Goal: Task Accomplishment & Management: Manage account settings

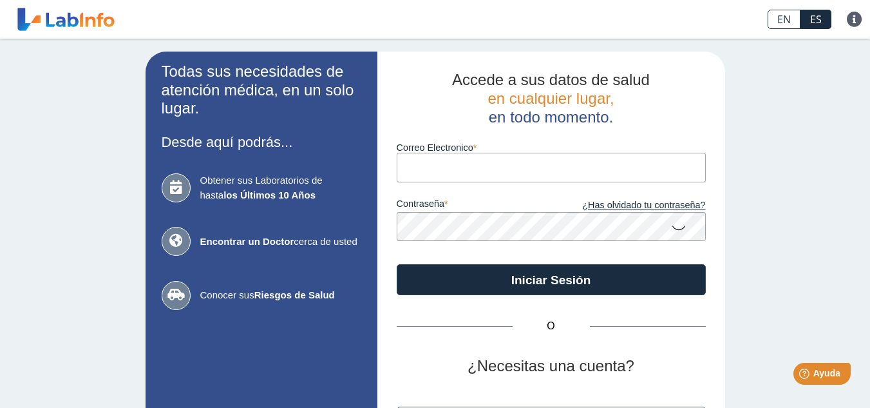
click at [432, 163] on input "Correo Electronico" at bounding box center [551, 167] width 309 height 29
type input "[EMAIL_ADDRESS][DOMAIN_NAME]"
click at [640, 317] on div "O ¿Necesitas una cuenta? Regístrate" at bounding box center [551, 381] width 309 height 173
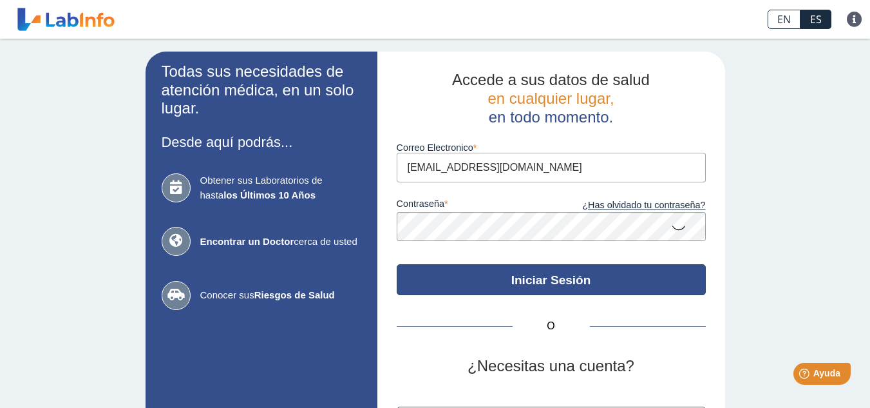
click at [592, 276] on button "Iniciar Sesión" at bounding box center [551, 279] width 309 height 31
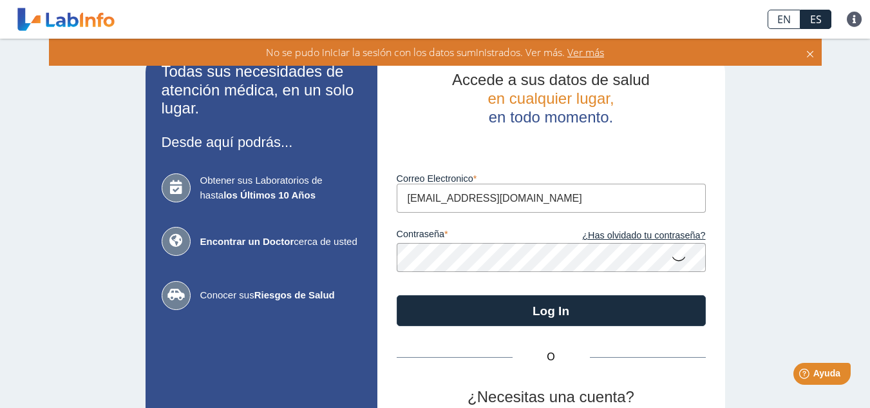
click at [673, 260] on icon at bounding box center [678, 257] width 15 height 25
click at [546, 327] on div "O ¿Necesitas una cuenta? Regístrate" at bounding box center [551, 412] width 309 height 173
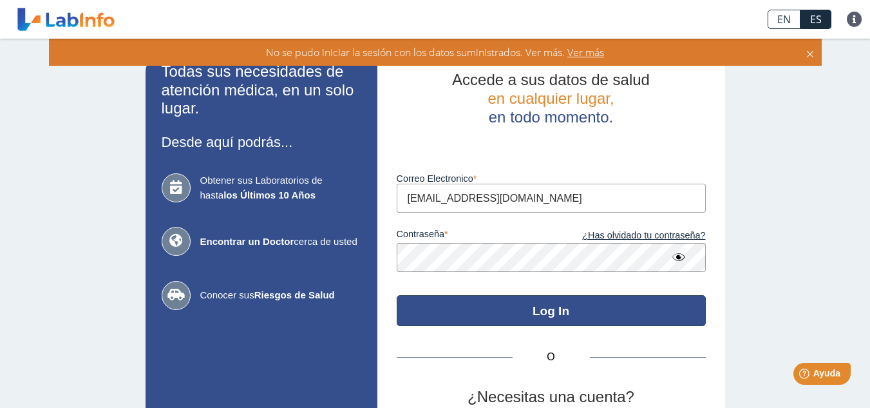
click at [546, 312] on button "Log In" at bounding box center [551, 310] width 309 height 31
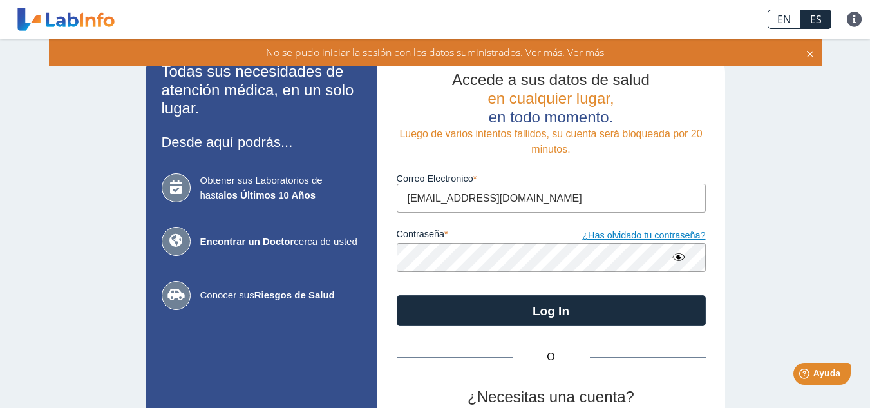
click at [598, 234] on link "¿Has olvidado tu contraseña?" at bounding box center [628, 236] width 155 height 14
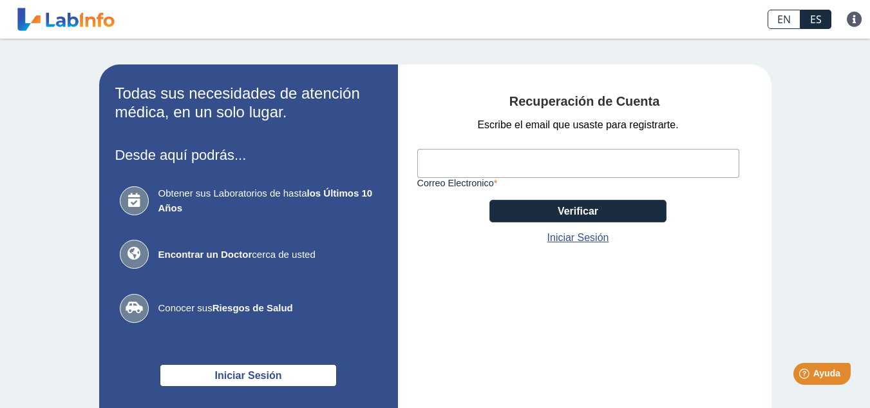
click at [649, 164] on input "Correo Electronico" at bounding box center [578, 163] width 322 height 29
type input "[EMAIL_ADDRESS][DOMAIN_NAME]"
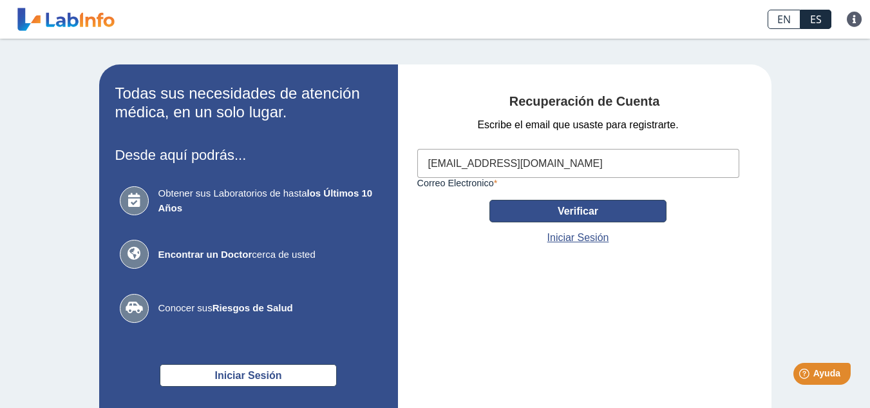
click at [600, 215] on button "Verificar" at bounding box center [578, 211] width 177 height 23
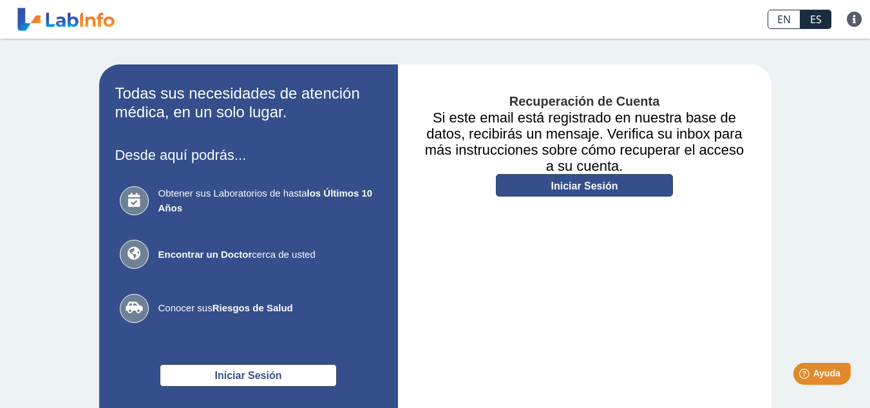
click at [595, 188] on link "Iniciar Sesión" at bounding box center [584, 185] width 177 height 23
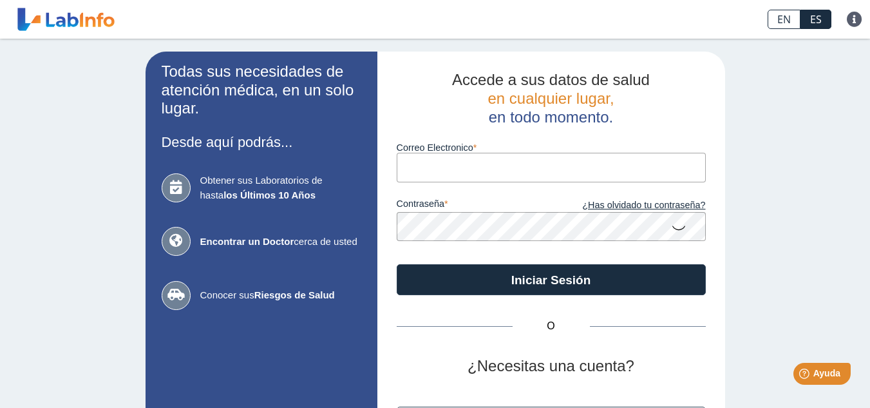
click at [593, 171] on input "Correo Electronico" at bounding box center [551, 167] width 309 height 29
type input "[EMAIL_ADDRESS][DOMAIN_NAME]"
click at [614, 207] on link "¿Has olvidado tu contraseña?" at bounding box center [628, 205] width 155 height 14
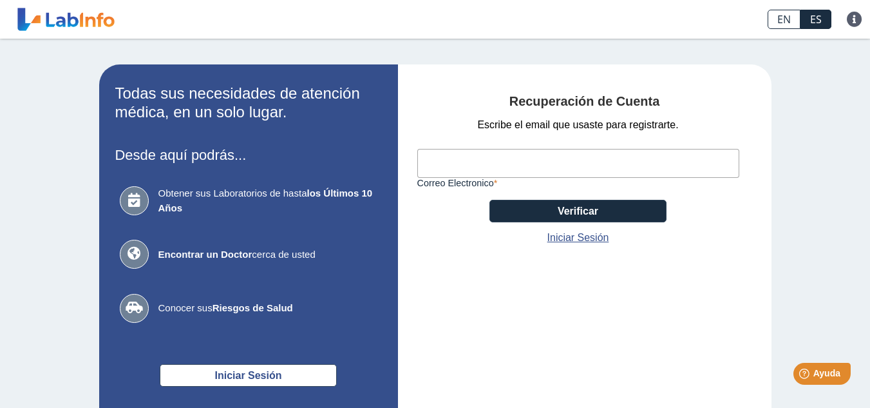
click at [609, 166] on input "Correo Electronico" at bounding box center [578, 163] width 322 height 29
type input "[EMAIL_ADDRESS][DOMAIN_NAME]"
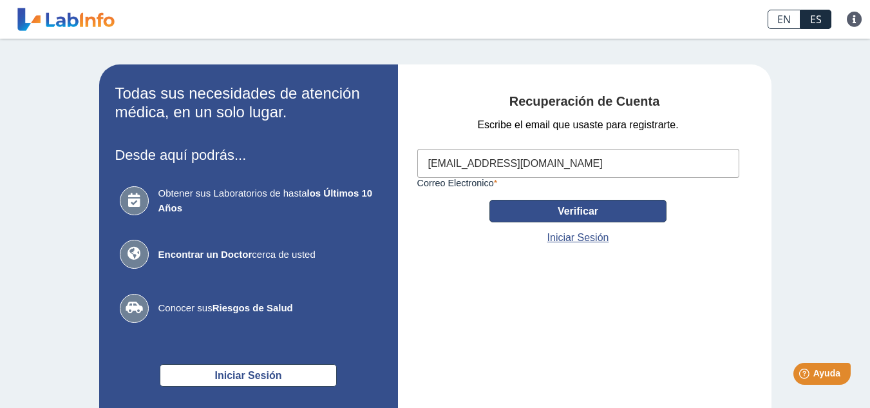
click at [597, 220] on button "Verificar" at bounding box center [578, 211] width 177 height 23
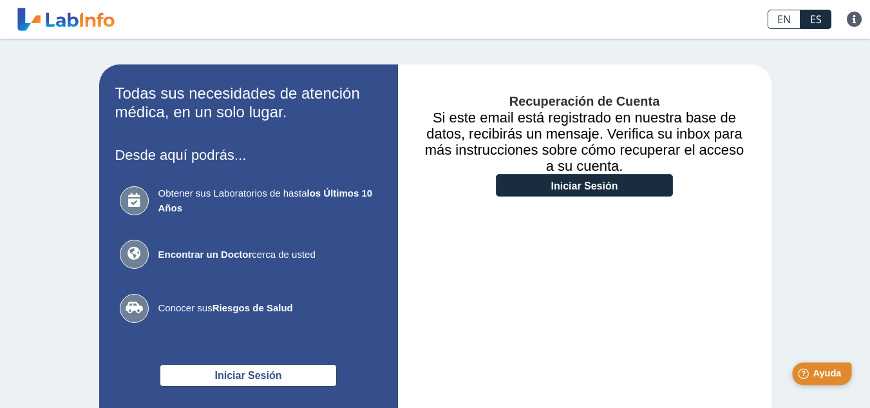
click at [836, 379] on span "Ayuda" at bounding box center [827, 373] width 28 height 11
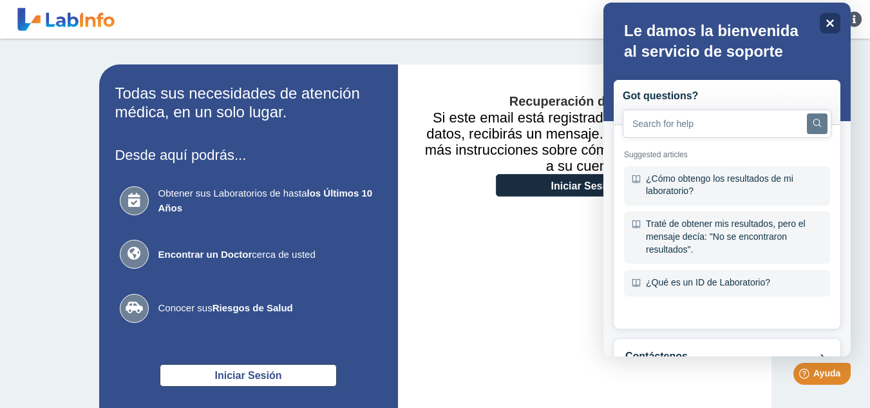
click at [786, 395] on app-recovery "Todas sus necesidades de atención médica, en un solo lugar. Desde aquí podrás..…" at bounding box center [435, 273] width 747 height 419
click at [826, 372] on span "Ayuda" at bounding box center [827, 373] width 28 height 11
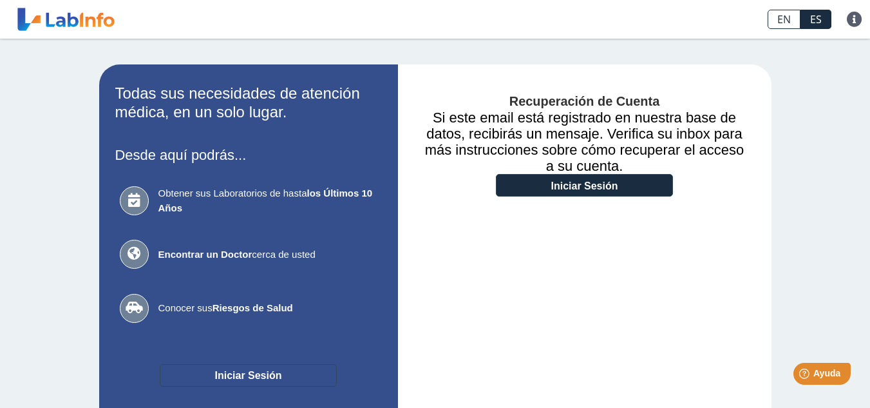
click at [299, 375] on button "Iniciar Sesión" at bounding box center [248, 375] width 177 height 23
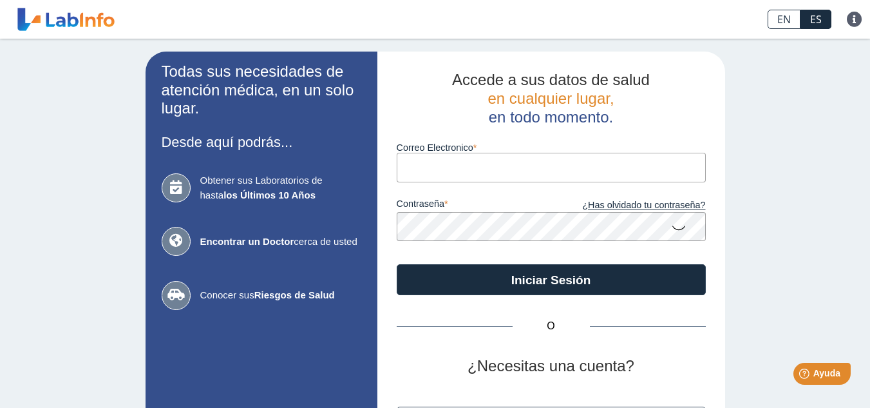
click at [568, 160] on input "Correo Electronico" at bounding box center [551, 167] width 309 height 29
type input "[EMAIL_ADDRESS][DOMAIN_NAME]"
click at [671, 233] on icon at bounding box center [678, 227] width 15 height 25
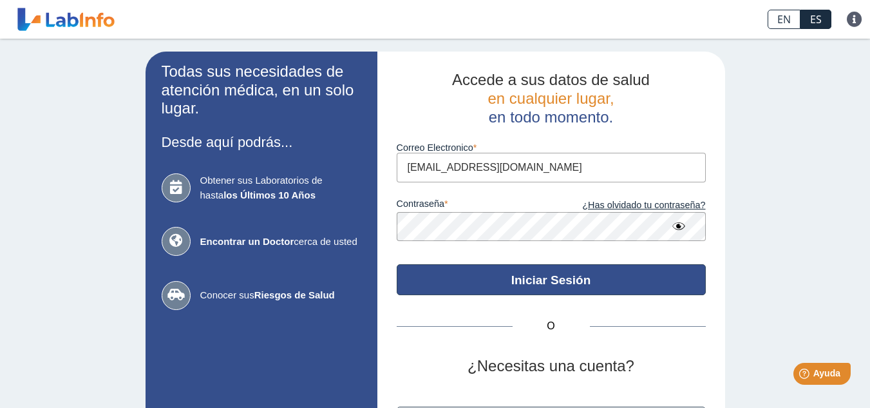
click at [624, 285] on button "Iniciar Sesión" at bounding box center [551, 279] width 309 height 31
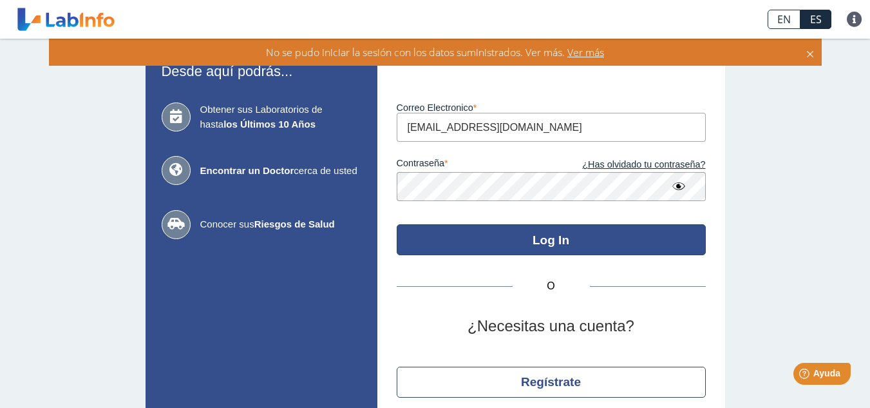
scroll to position [46, 0]
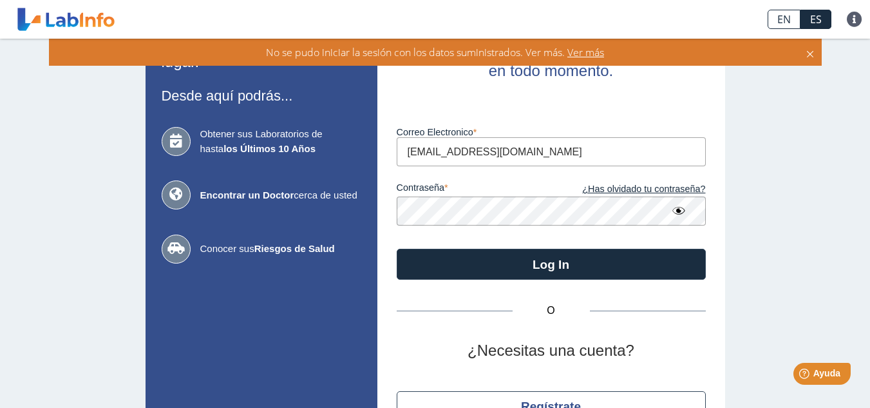
click at [532, 292] on div "O ¿Necesitas una cuenta? Regístrate" at bounding box center [551, 366] width 309 height 173
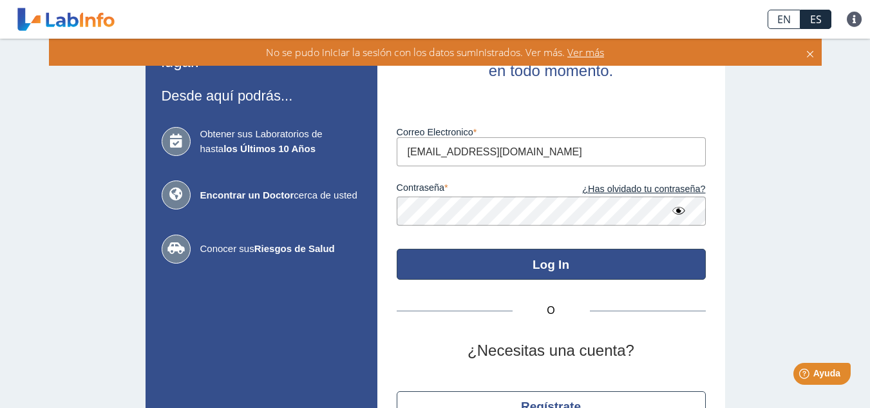
click at [537, 269] on button "Log In" at bounding box center [551, 264] width 309 height 31
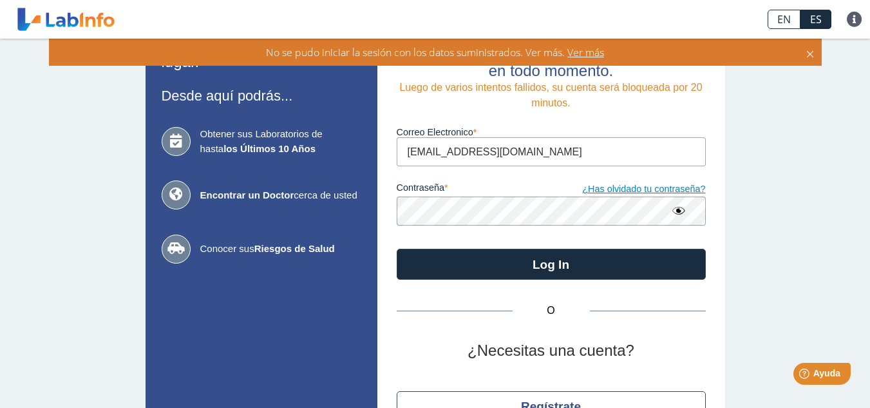
click at [633, 189] on link "¿Has olvidado tu contraseña?" at bounding box center [628, 189] width 155 height 14
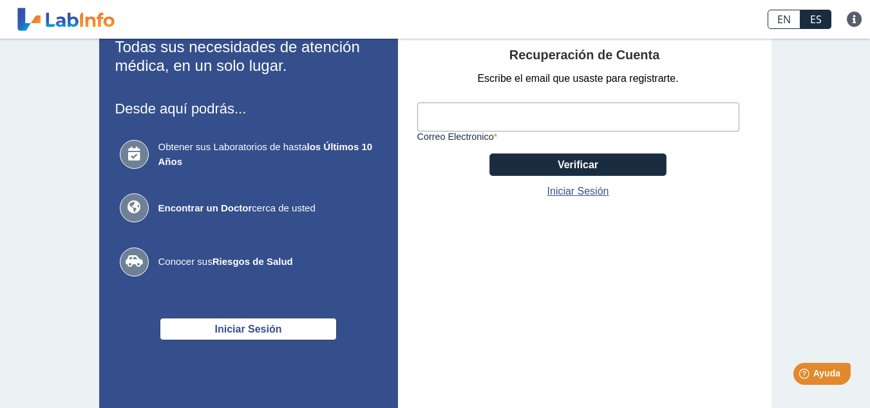
click at [598, 126] on input "Correo Electronico" at bounding box center [578, 116] width 322 height 29
type input "[EMAIL_ADDRESS][DOMAIN_NAME]"
click at [587, 192] on link "Iniciar Sesión" at bounding box center [579, 191] width 62 height 15
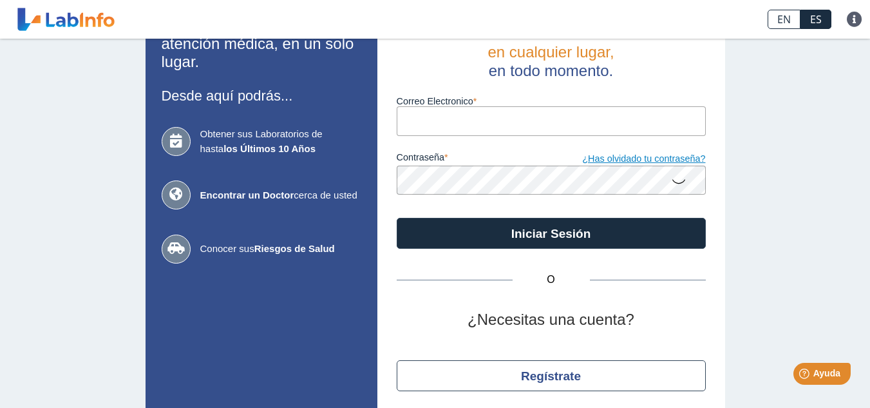
click at [656, 157] on link "¿Has olvidado tu contraseña?" at bounding box center [628, 159] width 155 height 14
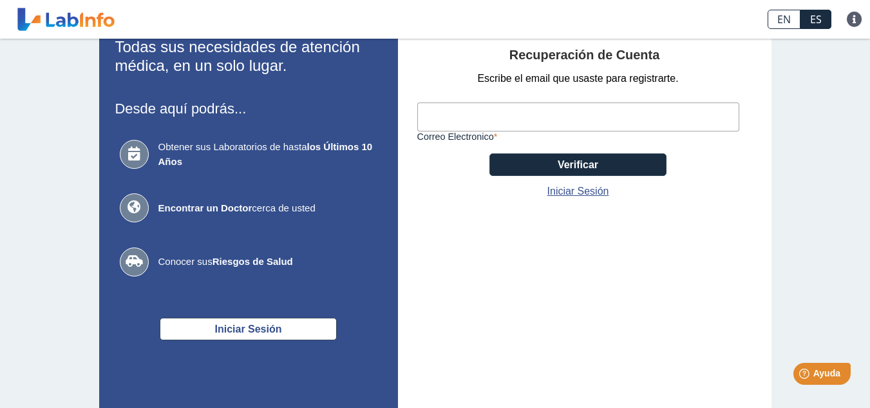
click at [609, 115] on input "Correo Electronico" at bounding box center [578, 116] width 322 height 29
type input "[EMAIL_ADDRESS][DOMAIN_NAME]"
click at [725, 59] on h4 "Recuperación de Cuenta" at bounding box center [584, 55] width 335 height 15
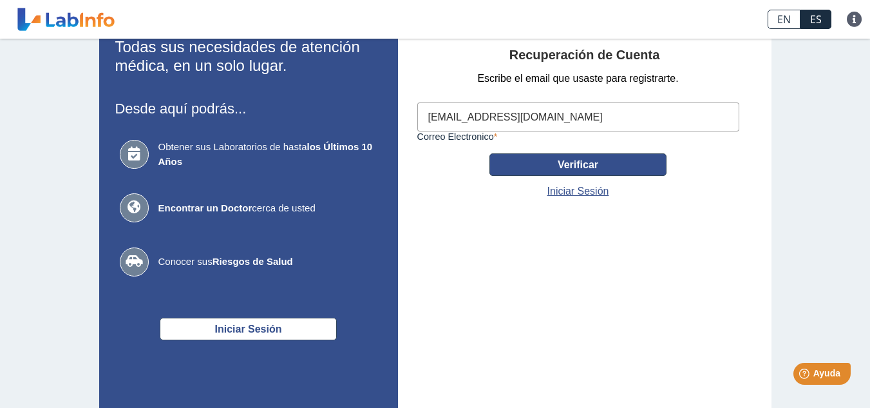
click at [593, 163] on button "Verificar" at bounding box center [578, 164] width 177 height 23
